Goal: Task Accomplishment & Management: Manage account settings

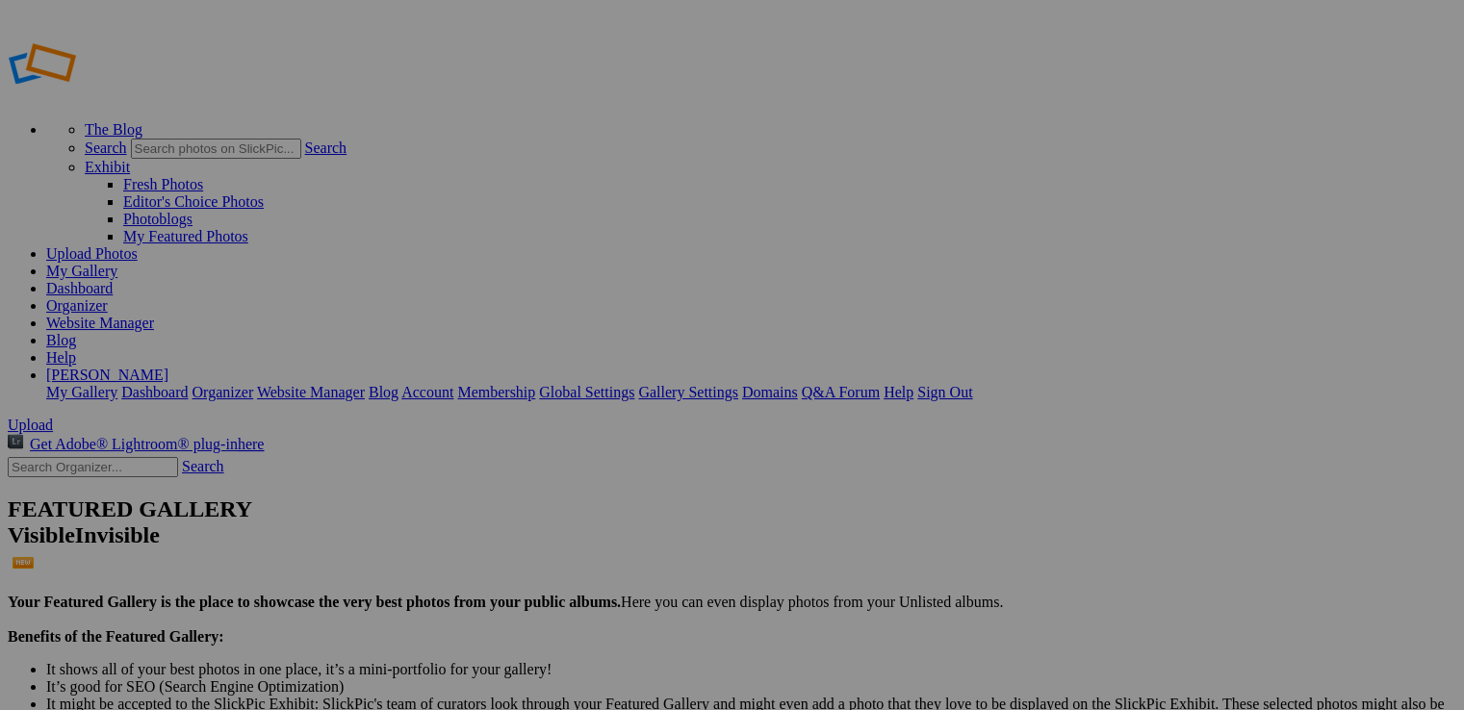
drag, startPoint x: 693, startPoint y: 276, endPoint x: 685, endPoint y: 297, distance: 22.5
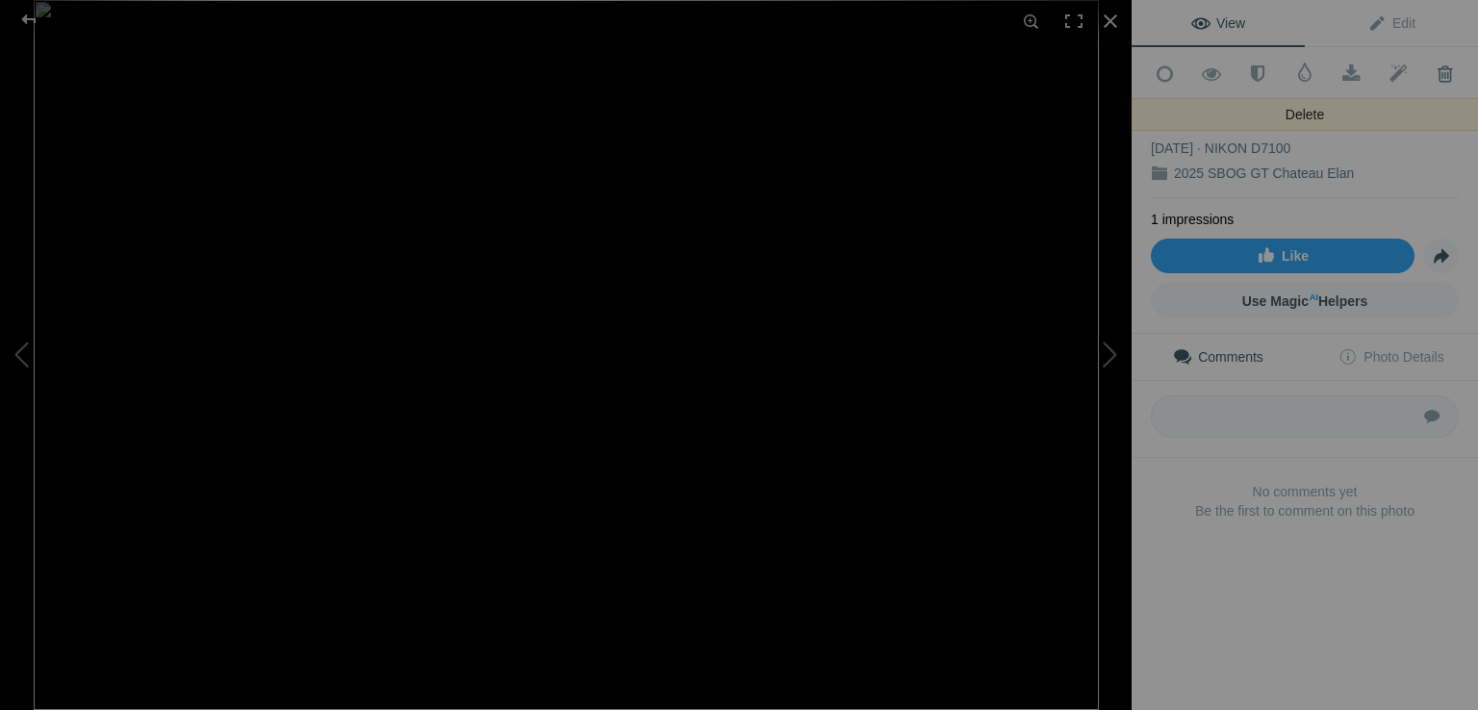
click at [1435, 70] on span at bounding box center [1445, 73] width 47 height 19
click at [1431, 70] on span at bounding box center [1445, 73] width 47 height 19
click at [1272, 120] on div "DSC_1039" at bounding box center [1305, 123] width 308 height 19
click at [1430, 71] on span at bounding box center [1445, 73] width 47 height 19
click at [1105, 347] on button at bounding box center [1060, 355] width 144 height 256
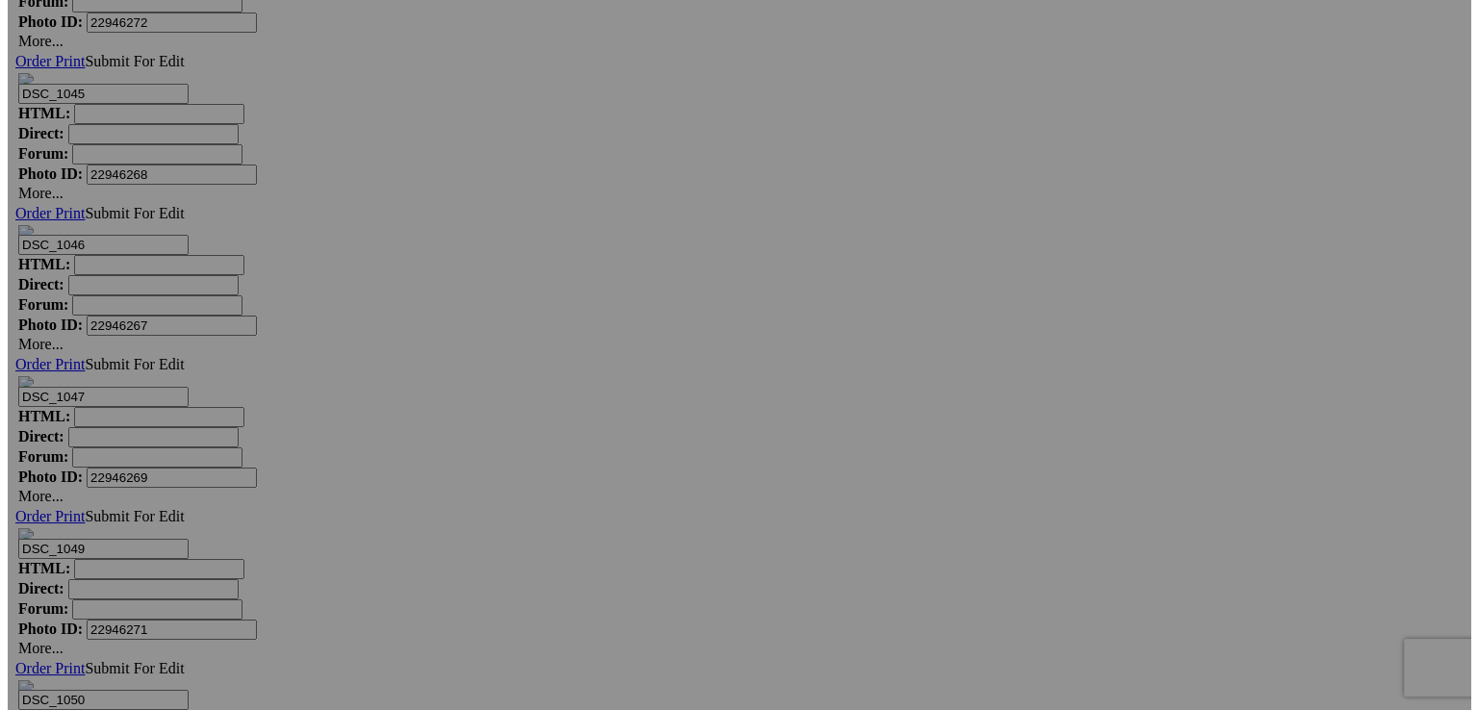
scroll to position [6742, 0]
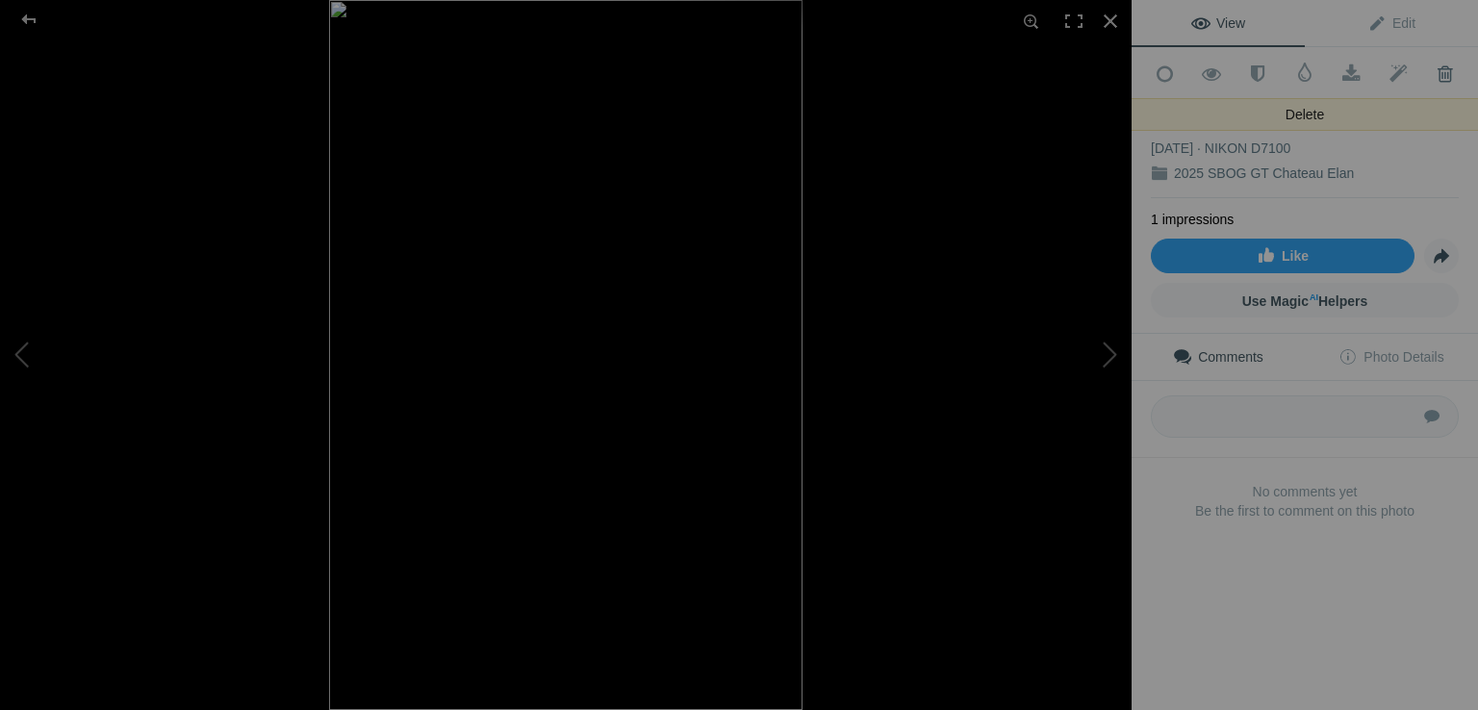
click at [1432, 64] on span at bounding box center [1445, 73] width 47 height 19
click at [1430, 64] on span at bounding box center [1445, 73] width 47 height 19
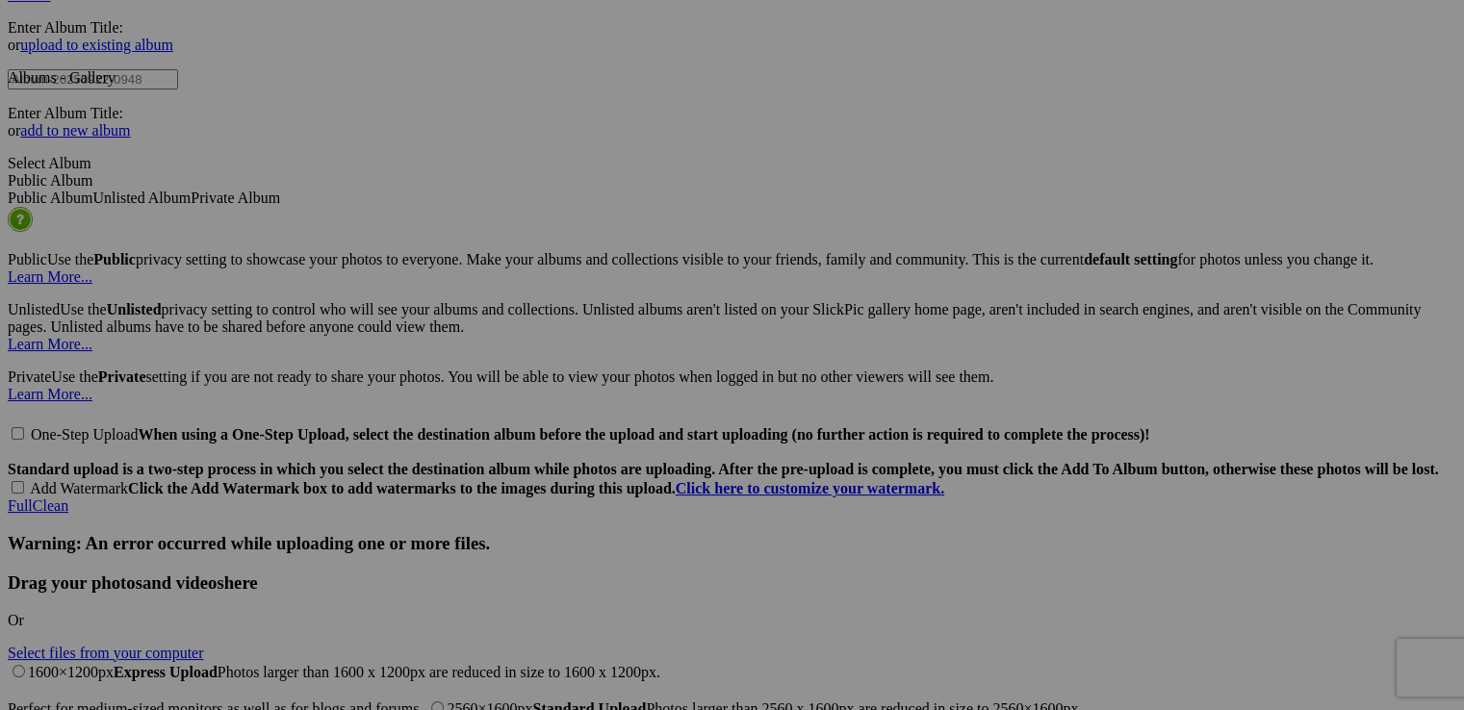
scroll to position [4205, 0]
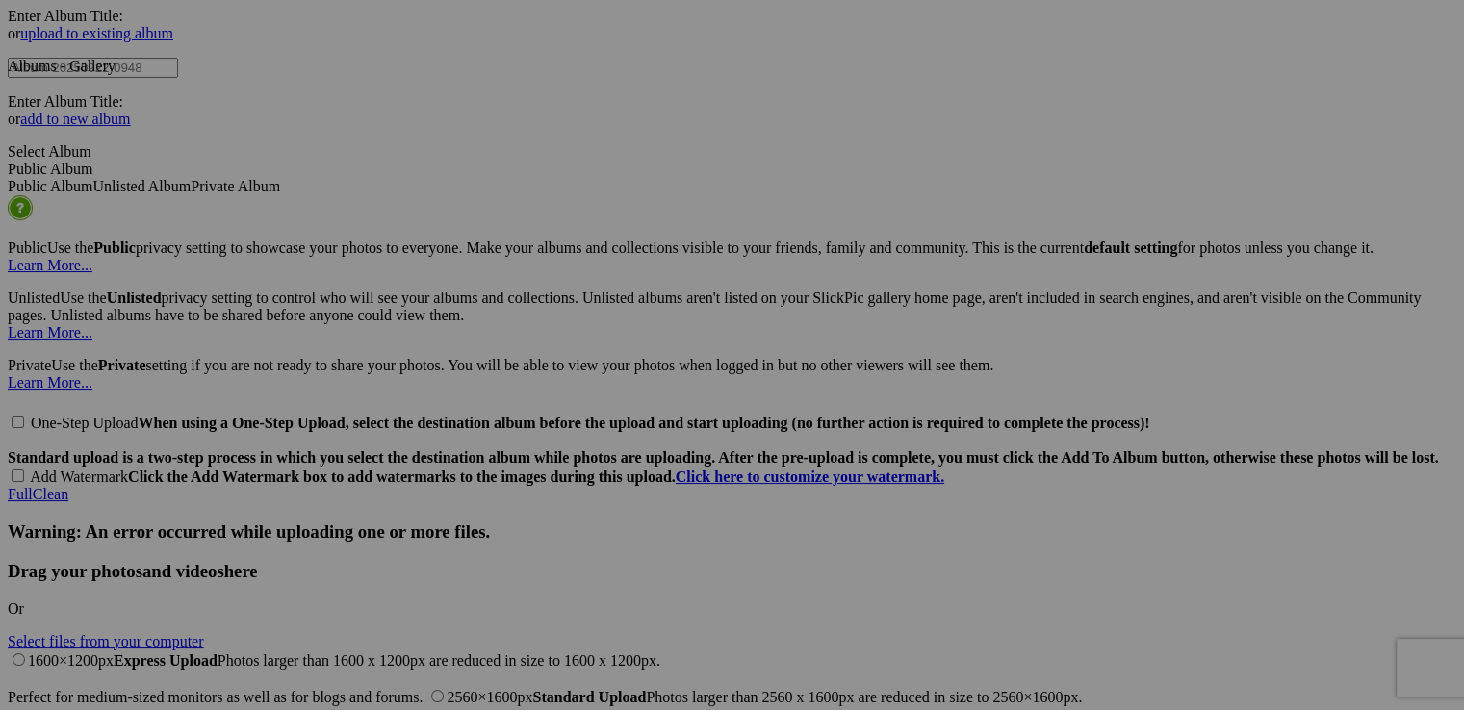
drag, startPoint x: 1471, startPoint y: 48, endPoint x: 1478, endPoint y: 331, distance: 283.1
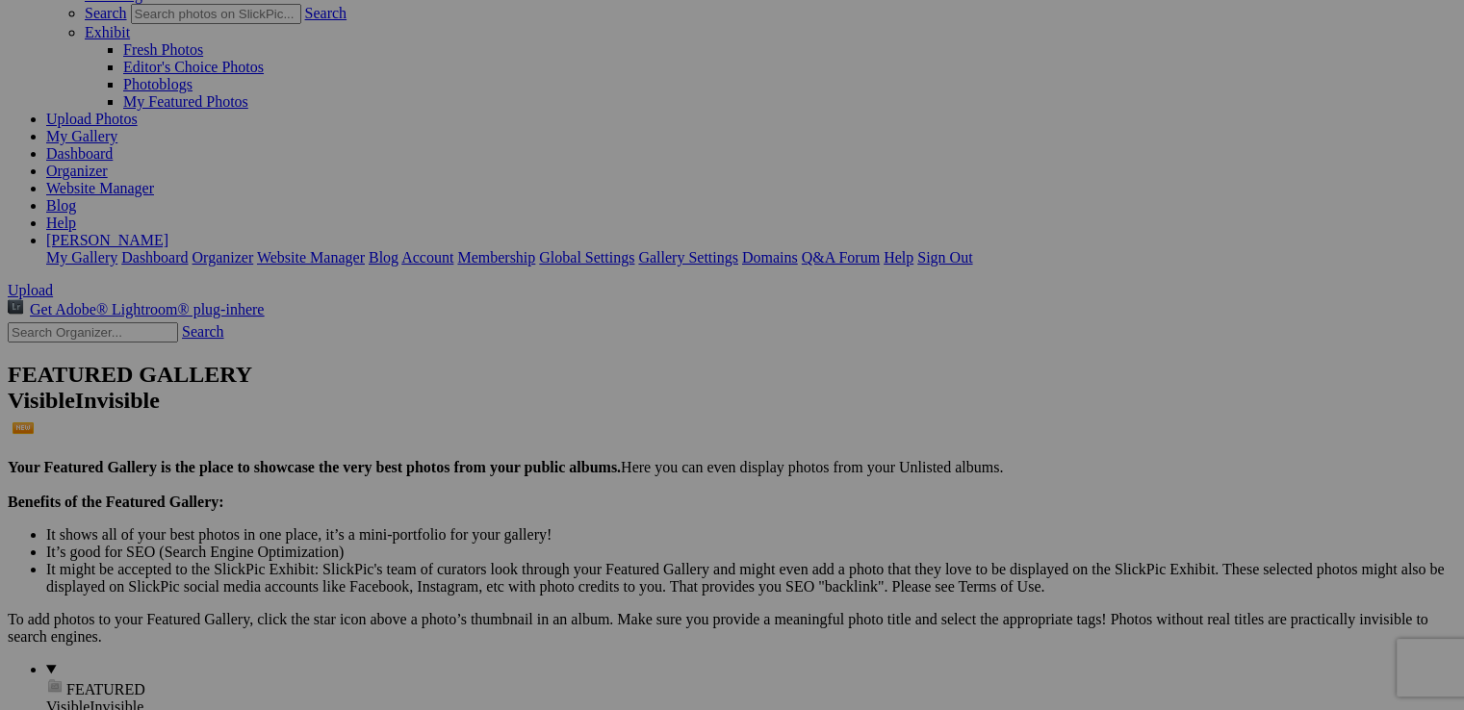
scroll to position [123, 0]
